Goal: Information Seeking & Learning: Learn about a topic

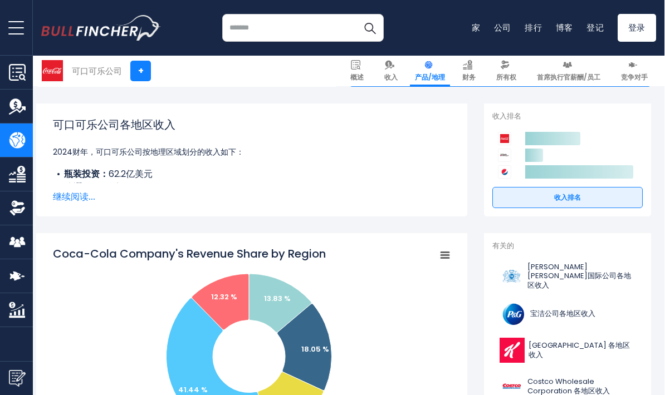
scroll to position [143, 5]
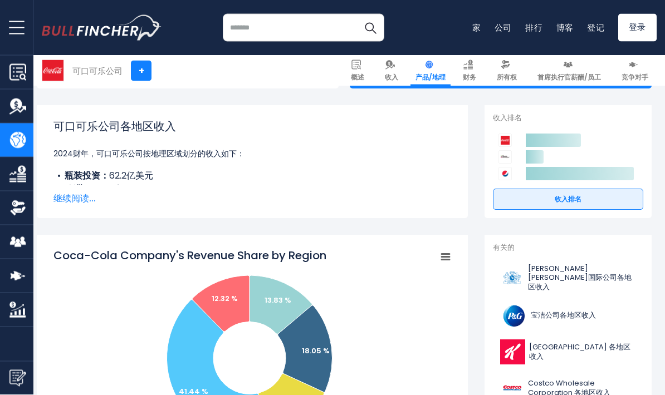
click at [65, 128] on font "可口可乐公司各地区收入" at bounding box center [114, 127] width 123 height 16
click at [70, 200] on font "继续阅读..." at bounding box center [74, 199] width 42 height 13
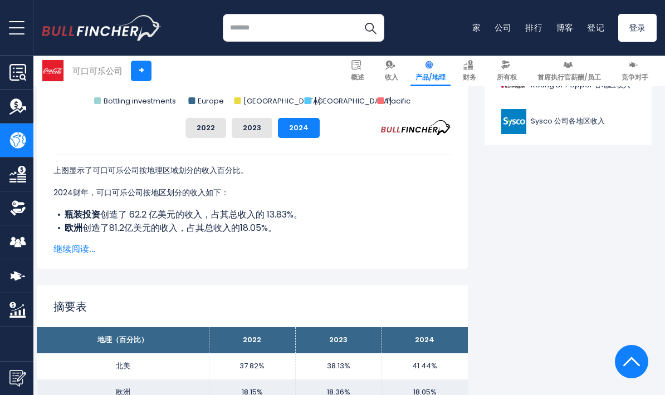
scroll to position [630, 5]
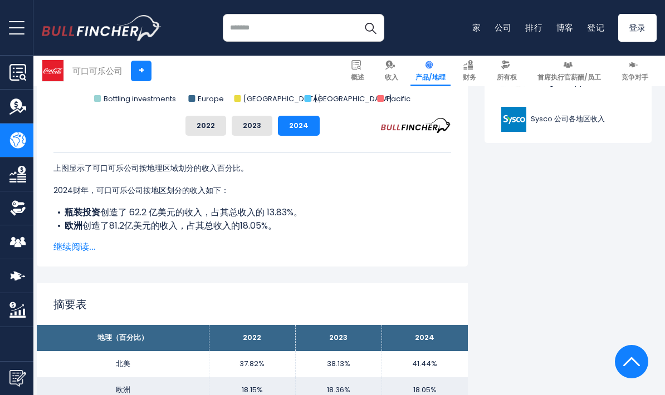
click at [63, 246] on font "继续阅读..." at bounding box center [74, 247] width 42 height 13
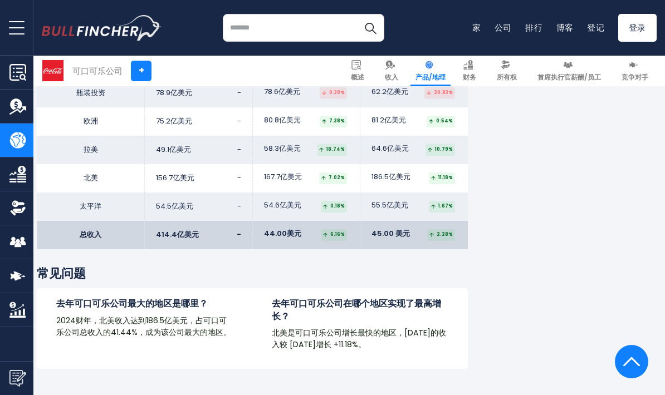
scroll to position [2153, 5]
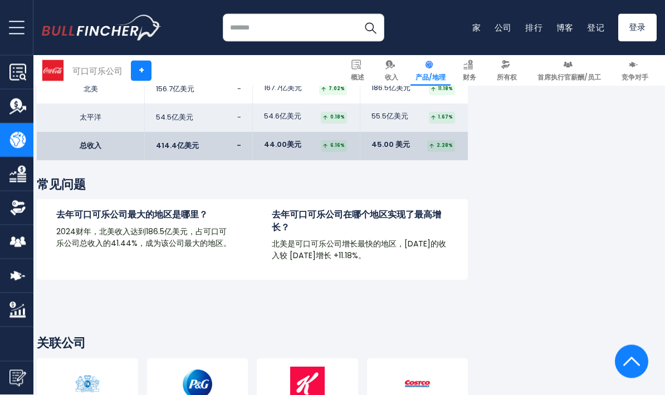
click at [73, 227] on font "2024财年，北美收入达到186.5亿美元，占可口可乐公司总收入的41.44%，成为该公司最大的地区。" at bounding box center [143, 238] width 175 height 23
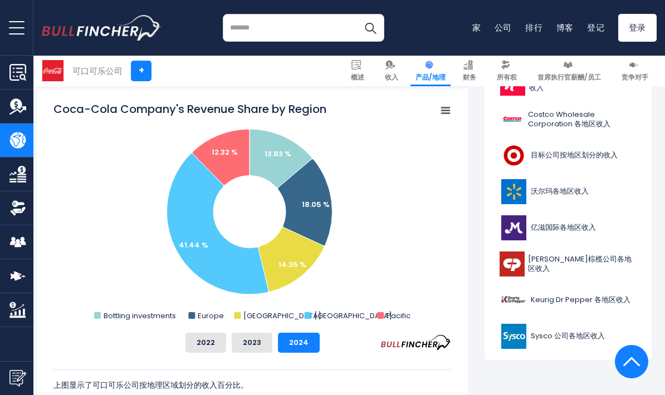
scroll to position [395, 5]
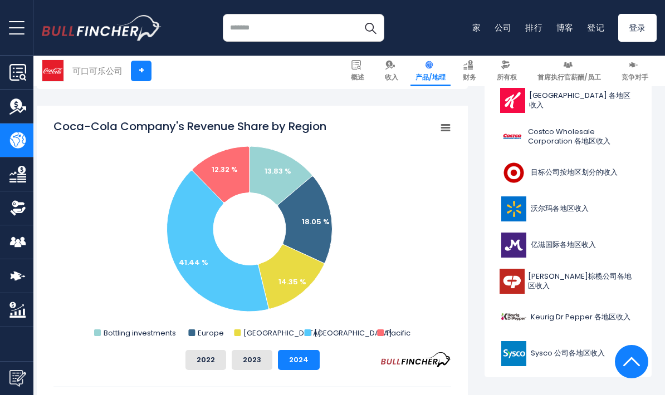
click at [390, 66] on img at bounding box center [389, 64] width 9 height 9
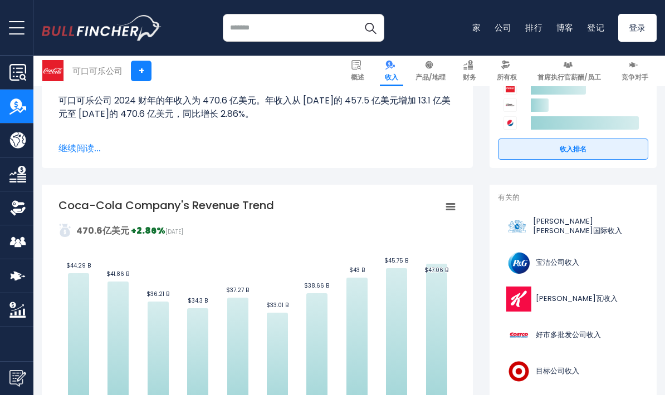
scroll to position [173, 0]
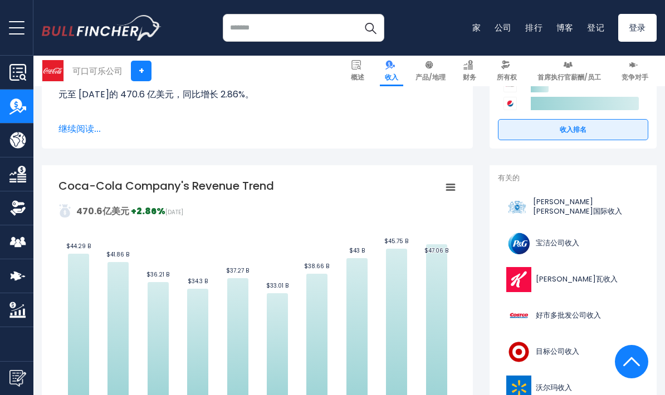
click at [456, 189] on rect "可口可乐公司的收入趋势" at bounding box center [451, 188] width 16 height 16
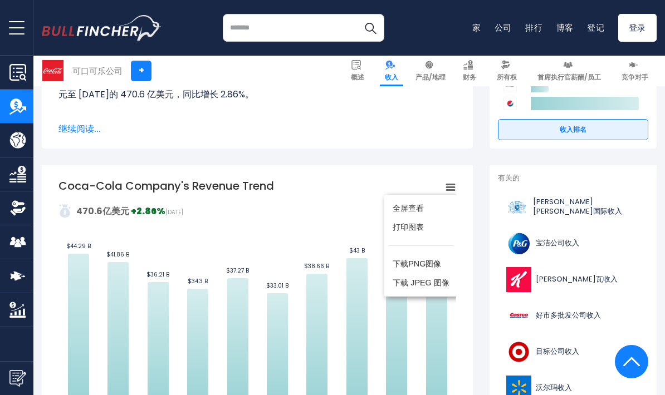
click at [454, 179] on div "全屏查看 打印图表 下载PNG图像 下载 JPEG 图像" at bounding box center [421, 245] width 105 height 133
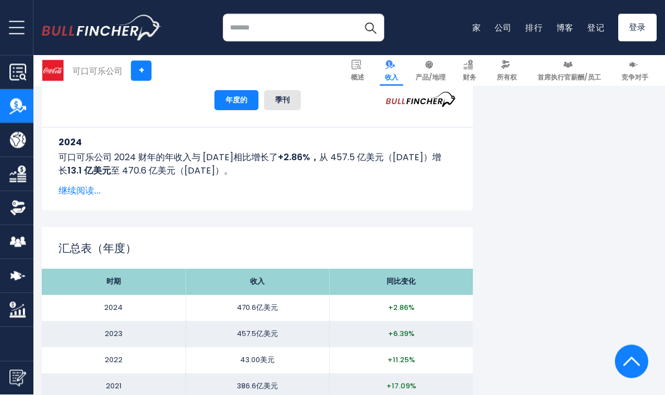
scroll to position [944, 0]
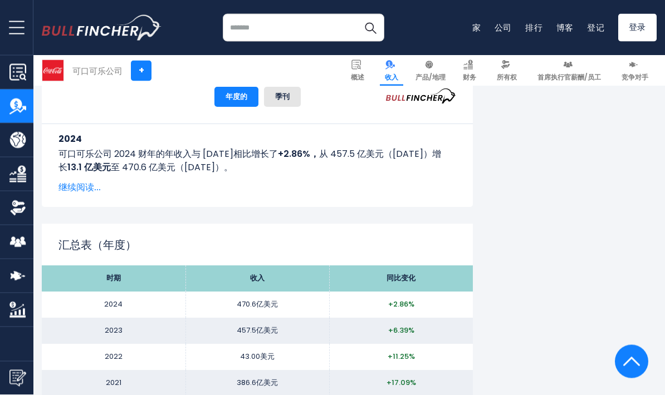
click at [64, 188] on font "继续阅读..." at bounding box center [79, 188] width 42 height 13
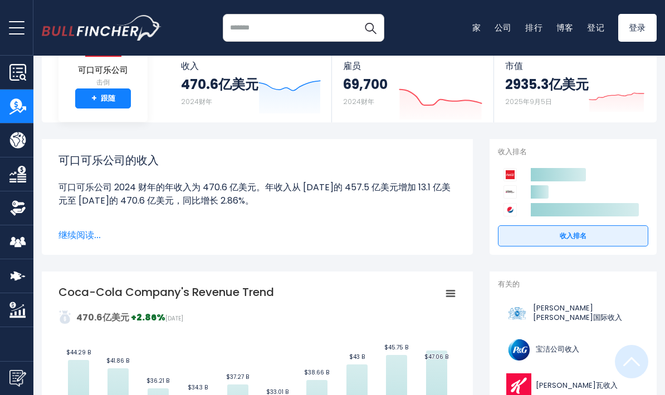
scroll to position [0, 0]
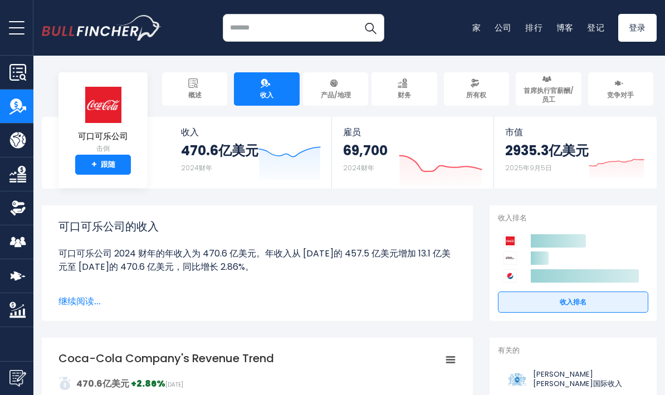
click at [407, 85] on img at bounding box center [402, 83] width 9 height 9
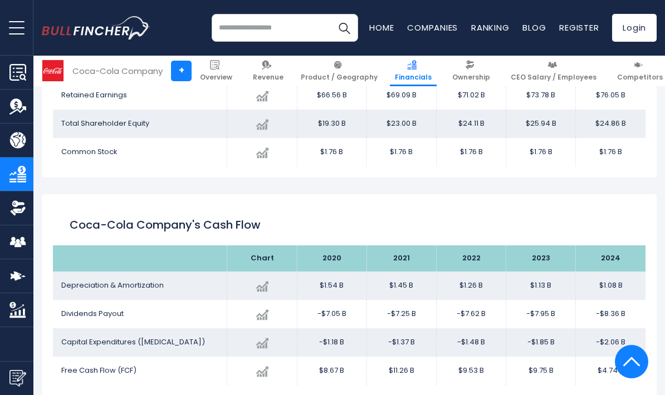
scroll to position [1284, 0]
